Goal: Task Accomplishment & Management: Use online tool/utility

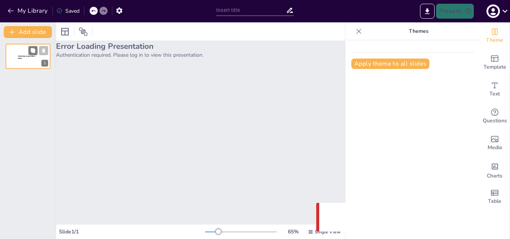
click at [26, 58] on p "Sendsteps presentation editor" at bounding box center [28, 57] width 20 height 4
click at [25, 59] on p "Sendsteps presentation editor" at bounding box center [28, 57] width 20 height 4
drag, startPoint x: 212, startPoint y: 231, endPoint x: 263, endPoint y: 231, distance: 50.4
click at [265, 231] on div at bounding box center [268, 232] width 6 height 6
click at [19, 59] on span "Sendsteps presentation editor" at bounding box center [26, 57] width 17 height 4
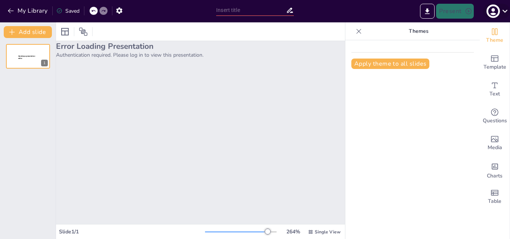
click at [503, 12] on icon at bounding box center [505, 11] width 10 height 10
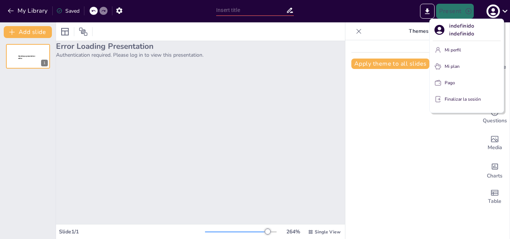
click at [465, 99] on font "Finalizar la sesión" at bounding box center [462, 99] width 36 height 6
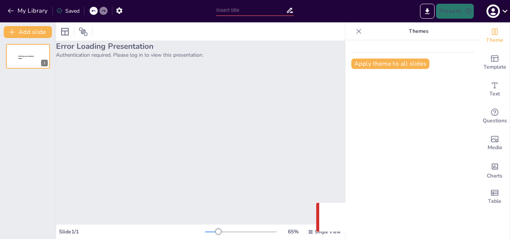
click at [502, 12] on icon at bounding box center [505, 11] width 10 height 10
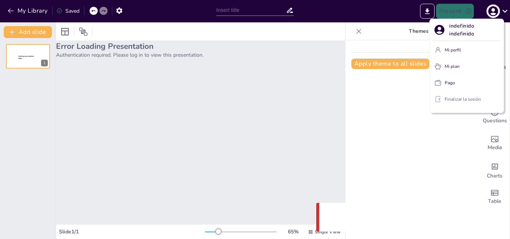
click at [460, 98] on font "Finalizar la sesión" at bounding box center [462, 99] width 36 height 6
